Goal: Communication & Community: Answer question/provide support

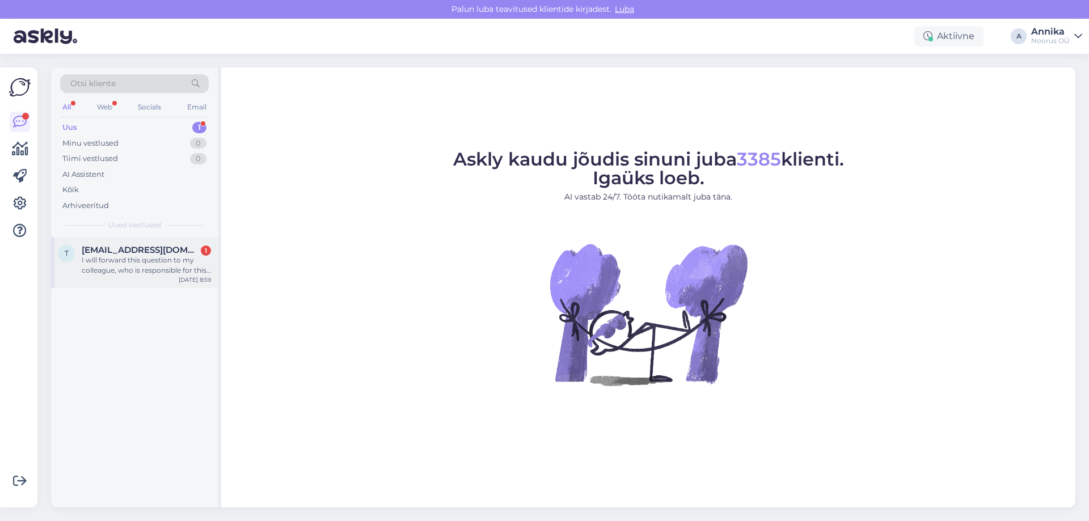
click at [159, 250] on span "[EMAIL_ADDRESS][DOMAIN_NAME]" at bounding box center [141, 250] width 118 height 10
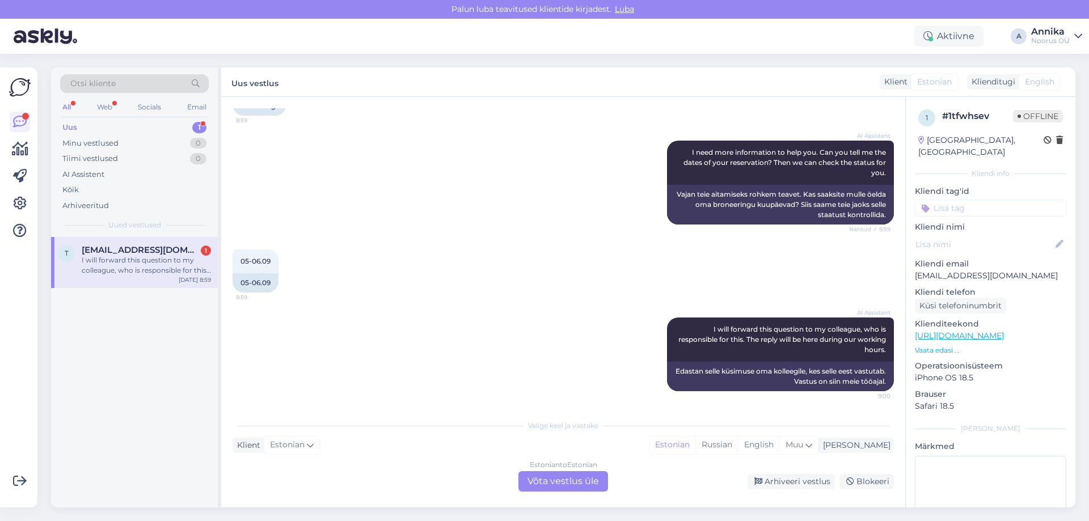
click at [557, 482] on div "Estonian to Estonian Võta vestlus üle" at bounding box center [564, 482] width 90 height 20
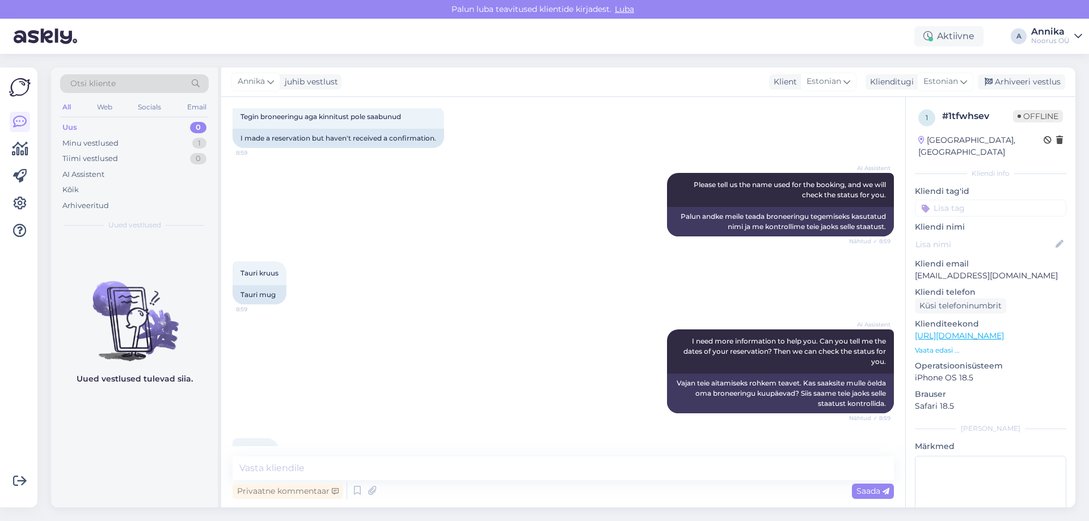
scroll to position [346, 0]
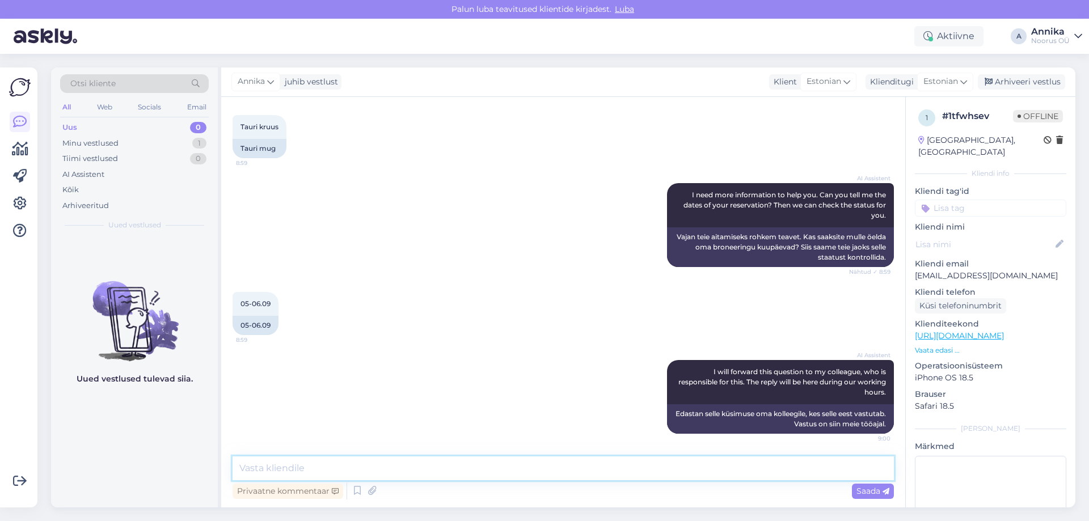
click at [290, 479] on textarea at bounding box center [564, 469] width 662 height 24
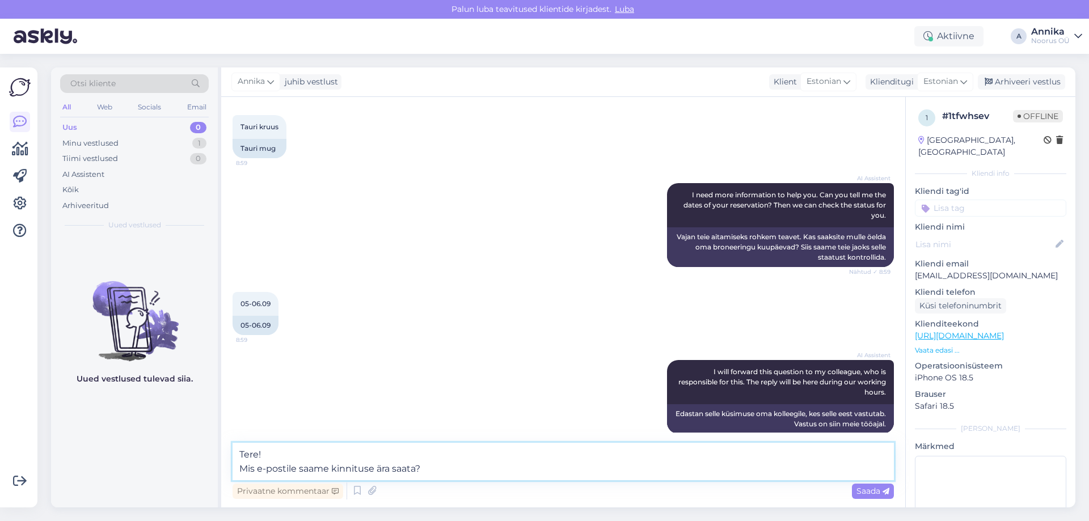
click at [448, 471] on textarea "Tere! Mis e-postile saame kinnituse ära saata?" at bounding box center [564, 461] width 662 height 37
drag, startPoint x: 448, startPoint y: 471, endPoint x: 156, endPoint y: 479, distance: 291.8
click at [156, 479] on div "Otsi kliente All Web Socials Email Uus 0 Minu vestlused 1 Tiimi vestlused 0 AI …" at bounding box center [563, 288] width 1025 height 440
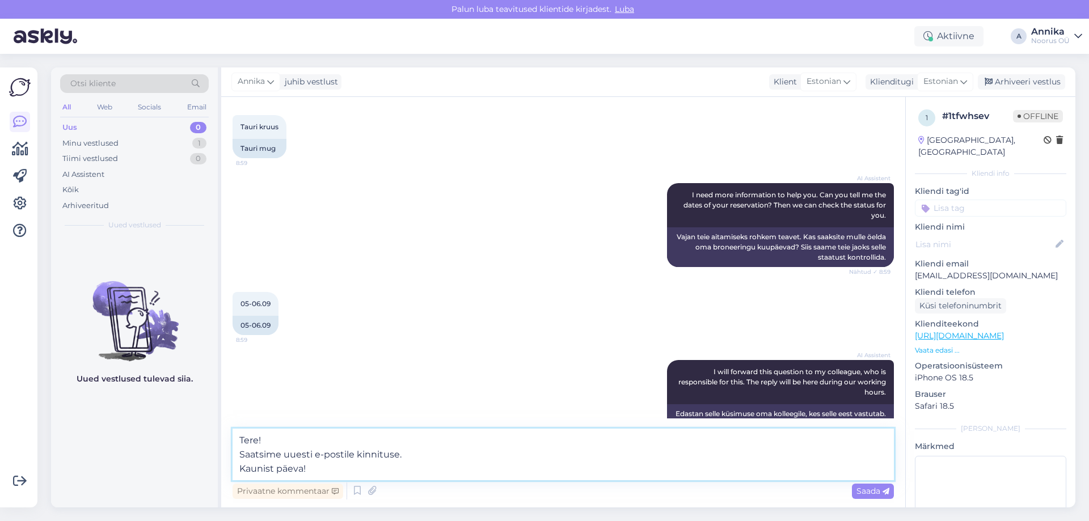
type textarea "Tere! Saatsime uuesti e-postile kinnituse. Kaunist päeva!"
click at [304, 461] on textarea "Tere! Saatsime uuesti e-postile kinnituse. Kaunist päeva!" at bounding box center [564, 455] width 662 height 52
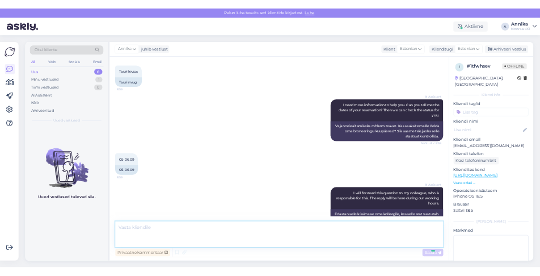
scroll to position [415, 0]
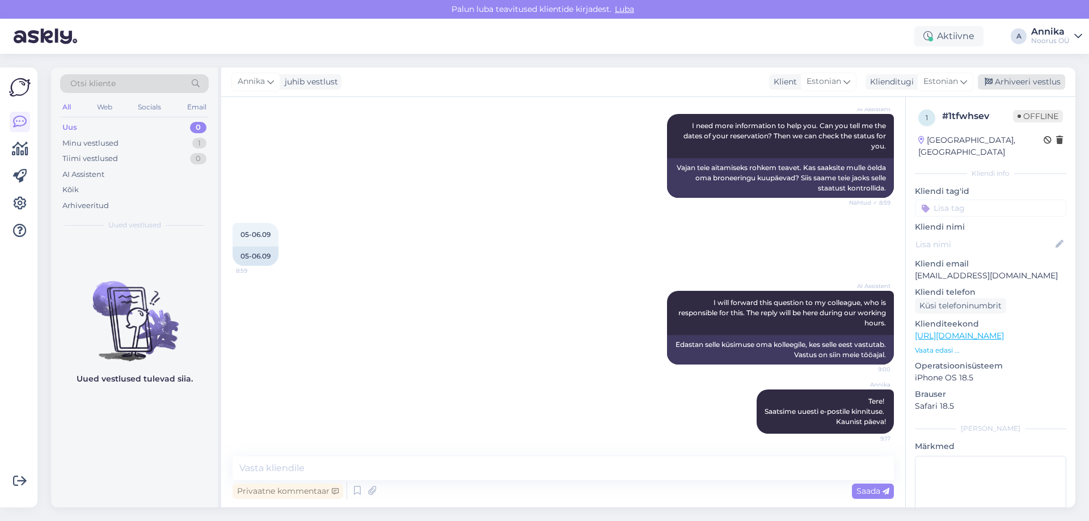
click at [1017, 82] on div "Arhiveeri vestlus" at bounding box center [1021, 81] width 87 height 15
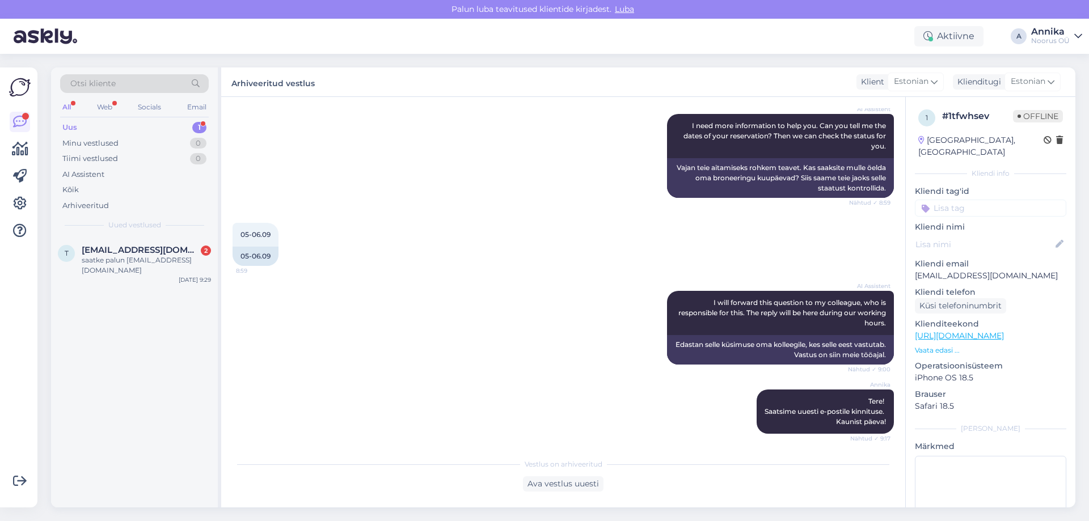
scroll to position [664, 0]
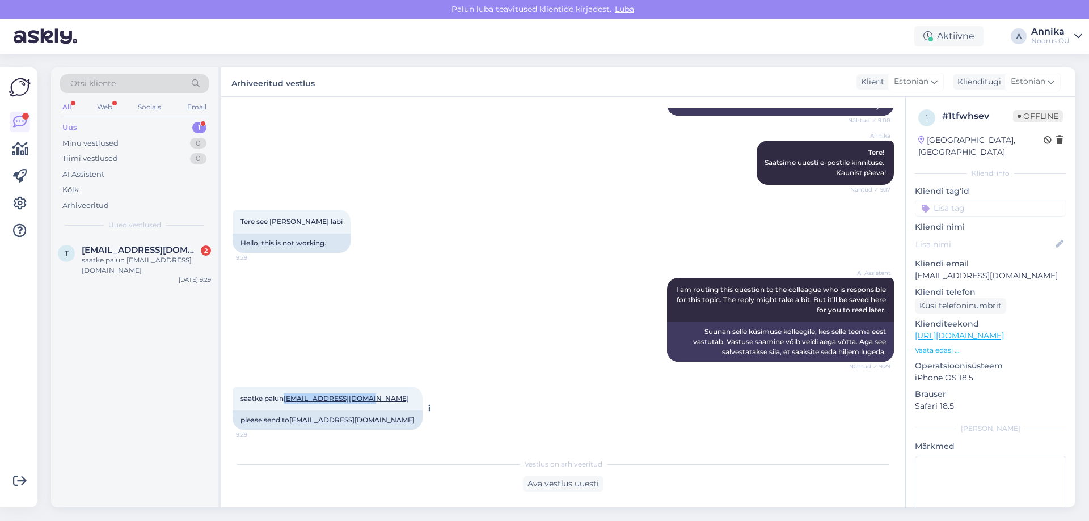
drag, startPoint x: 285, startPoint y: 397, endPoint x: 375, endPoint y: 398, distance: 90.2
click at [375, 398] on div "saatke palun [EMAIL_ADDRESS][DOMAIN_NAME] 9:29" at bounding box center [328, 399] width 190 height 24
copy span "[EMAIL_ADDRESS][DOMAIN_NAME]"
drag, startPoint x: 569, startPoint y: 481, endPoint x: 563, endPoint y: 478, distance: 6.3
click at [569, 480] on div "Ava vestlus uuesti" at bounding box center [563, 484] width 81 height 15
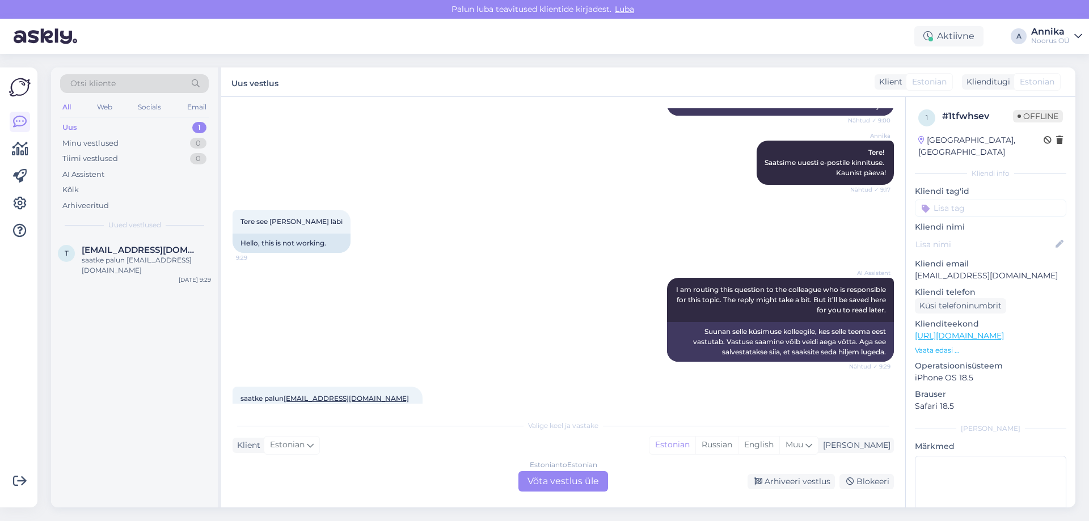
drag, startPoint x: 554, startPoint y: 481, endPoint x: 545, endPoint y: 477, distance: 10.2
click at [553, 479] on div "Estonian to Estonian Võta vestlus üle" at bounding box center [564, 482] width 90 height 20
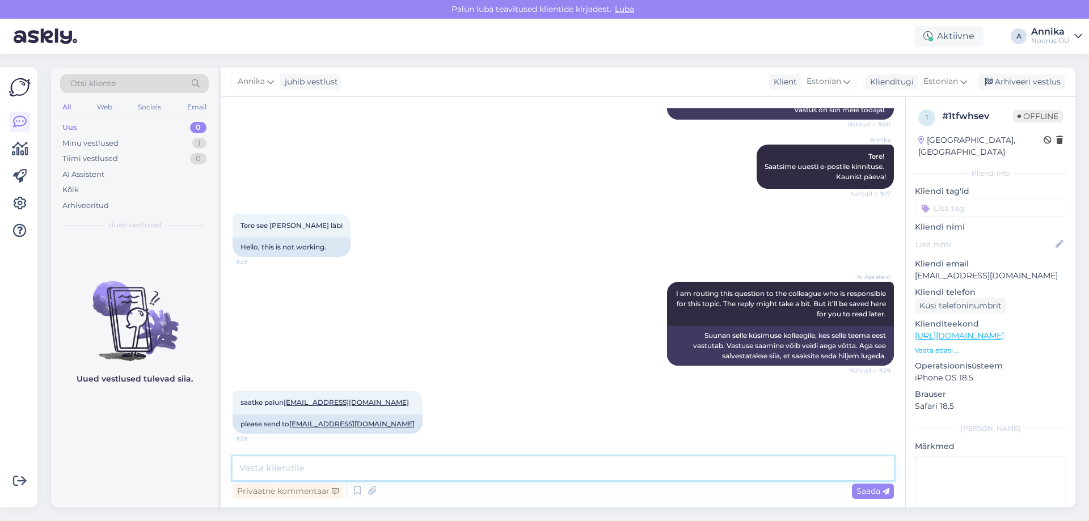
click at [395, 469] on textarea at bounding box center [564, 469] width 662 height 24
click at [389, 462] on textarea "Saatsime uue kinnituse." at bounding box center [564, 469] width 662 height 24
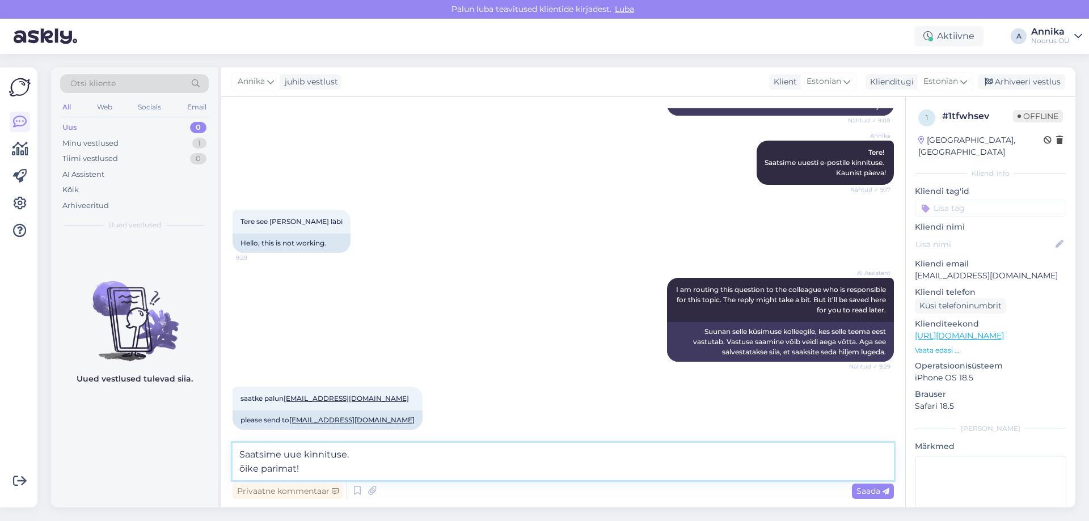
type textarea "Saatsime uue kinnituse. Kõike parimat!"
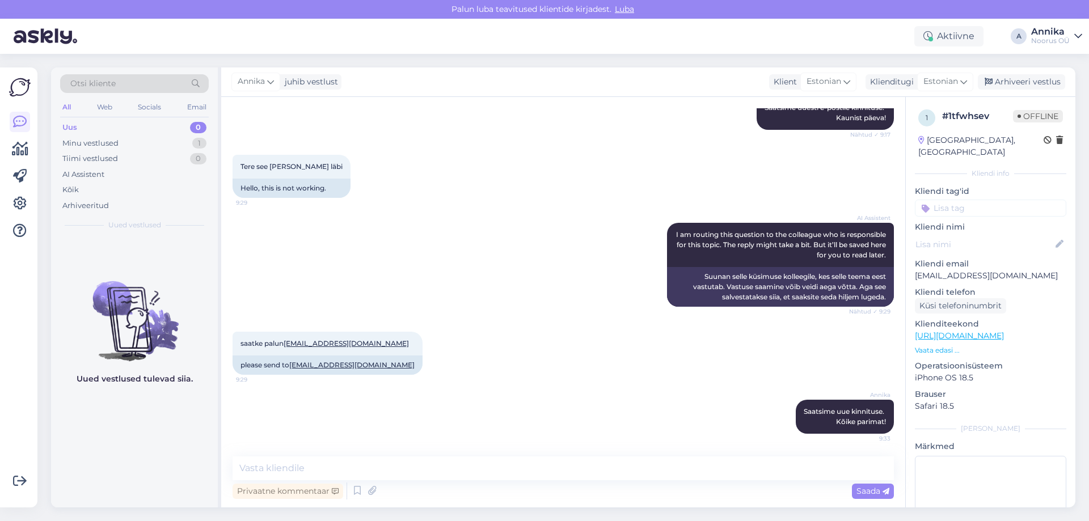
click at [489, 125] on div "[PERSON_NAME]! Saatsime uuesti e-postile kinnituse. Kaunist päeva! Nähtud ✓ 9:17" at bounding box center [564, 107] width 662 height 69
click at [1020, 77] on div "Arhiveeri vestlus" at bounding box center [1021, 81] width 87 height 15
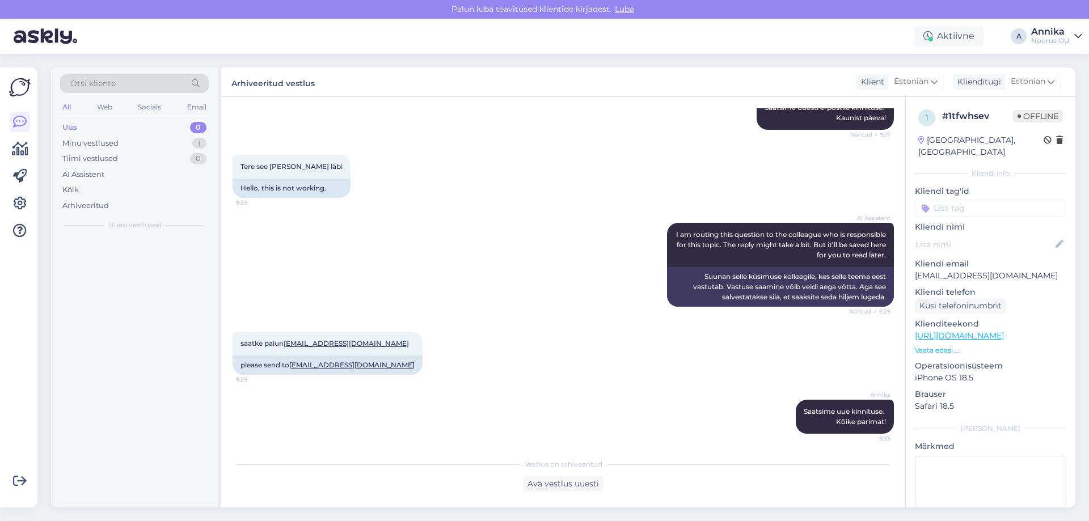
scroll to position [723, 0]
